Goal: Check status: Check status

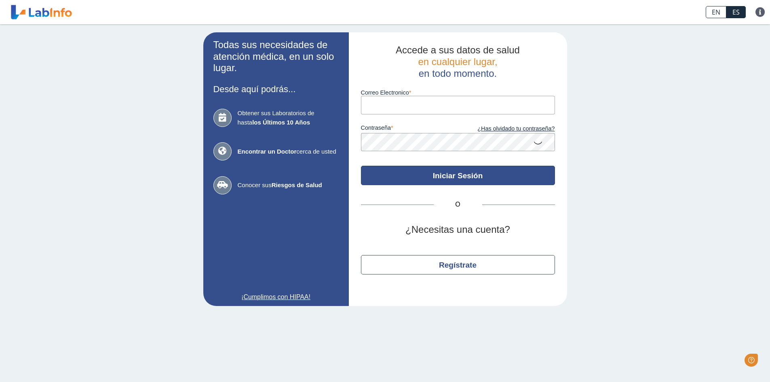
type input "[EMAIL_ADDRESS][DOMAIN_NAME]"
click at [463, 175] on button "Iniciar Sesión" at bounding box center [458, 175] width 194 height 19
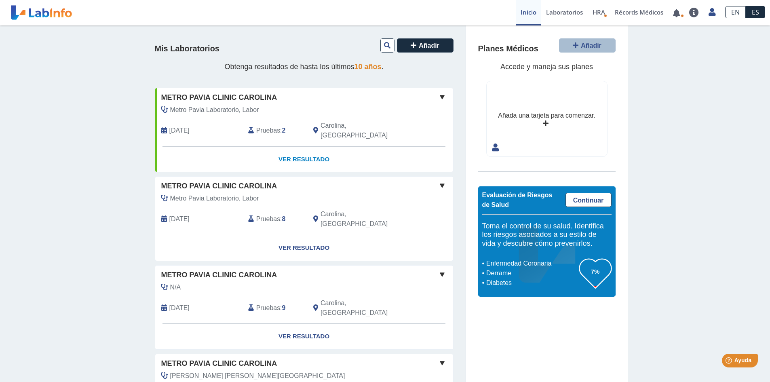
click at [298, 147] on link "Ver Resultado" at bounding box center [304, 159] width 298 height 25
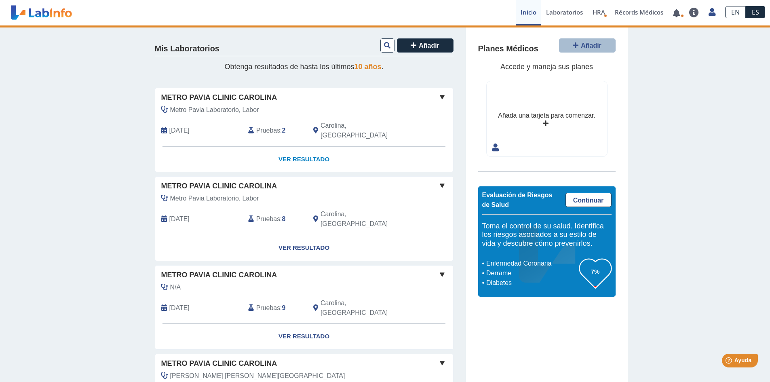
click at [300, 147] on link "Ver Resultado" at bounding box center [304, 159] width 298 height 25
click at [286, 148] on link "Ver Resultado" at bounding box center [304, 159] width 298 height 25
click at [204, 147] on link "Ver Resultado" at bounding box center [304, 159] width 298 height 25
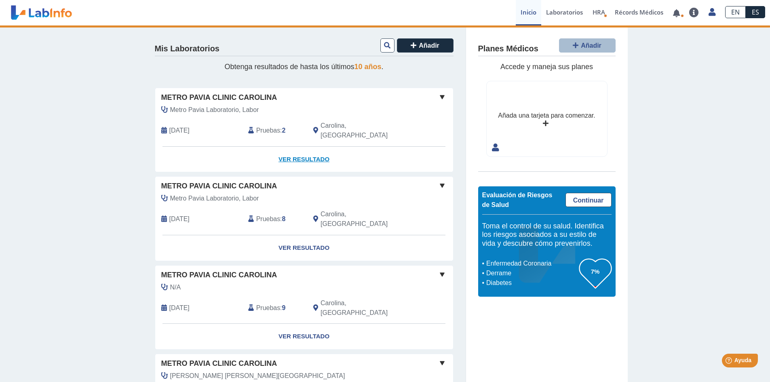
click at [310, 148] on link "Ver Resultado" at bounding box center [304, 159] width 298 height 25
click at [292, 148] on link "Ver Resultado" at bounding box center [304, 159] width 298 height 25
click at [440, 94] on span at bounding box center [442, 97] width 10 height 10
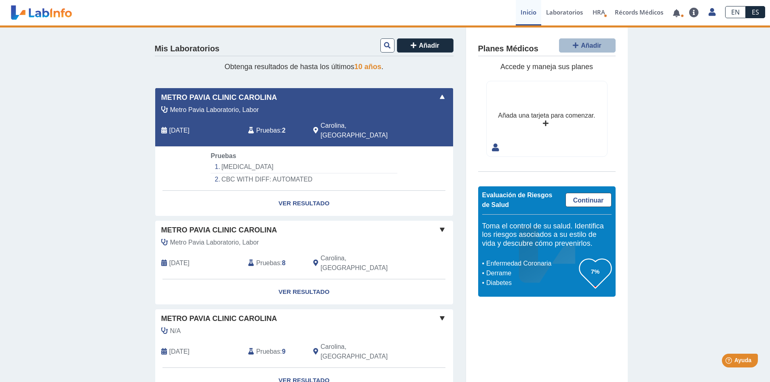
click at [224, 161] on li "[MEDICAL_DATA]" at bounding box center [304, 167] width 186 height 13
click at [305, 192] on link "Ver Resultado" at bounding box center [304, 203] width 298 height 25
click at [279, 191] on link "Ver Resultado" at bounding box center [304, 203] width 298 height 25
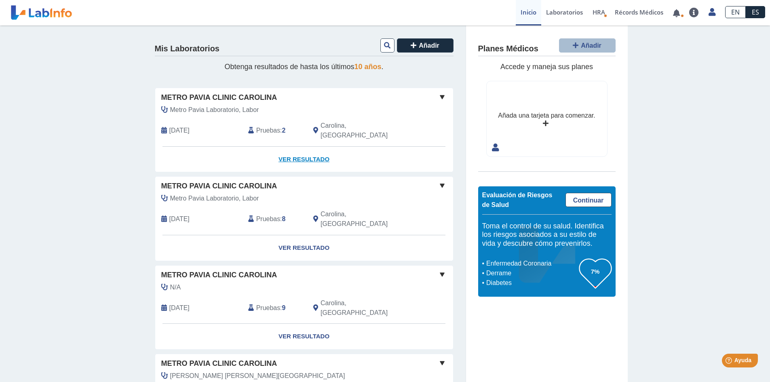
click at [300, 148] on link "Ver Resultado" at bounding box center [304, 159] width 298 height 25
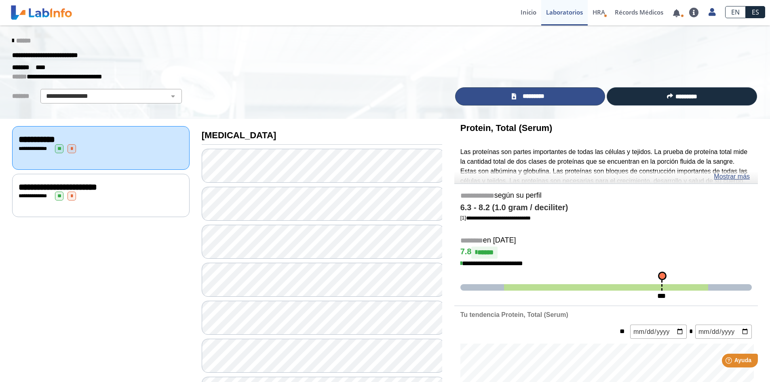
click at [548, 95] on link "*********" at bounding box center [530, 96] width 150 height 18
